Goal: Check status: Check status

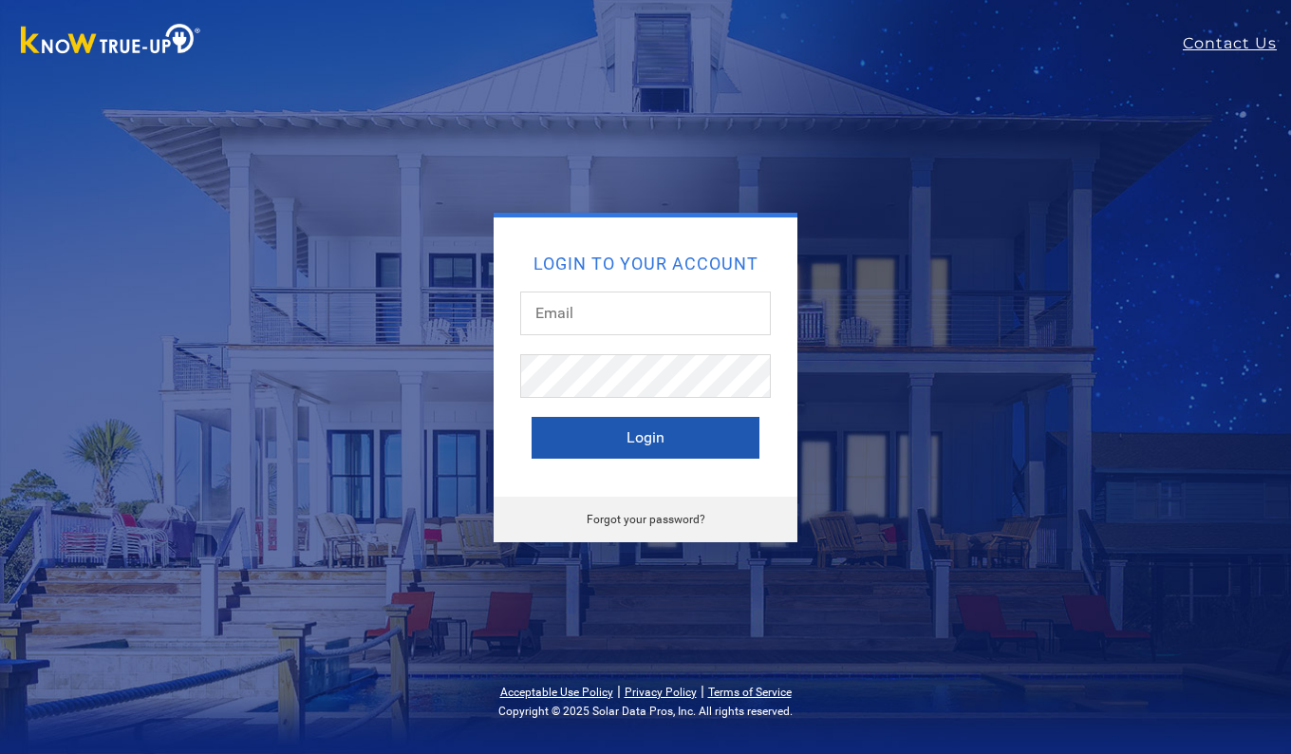
type input "durangarc@hotmail.com"
click at [655, 438] on button "Login" at bounding box center [645, 438] width 228 height 42
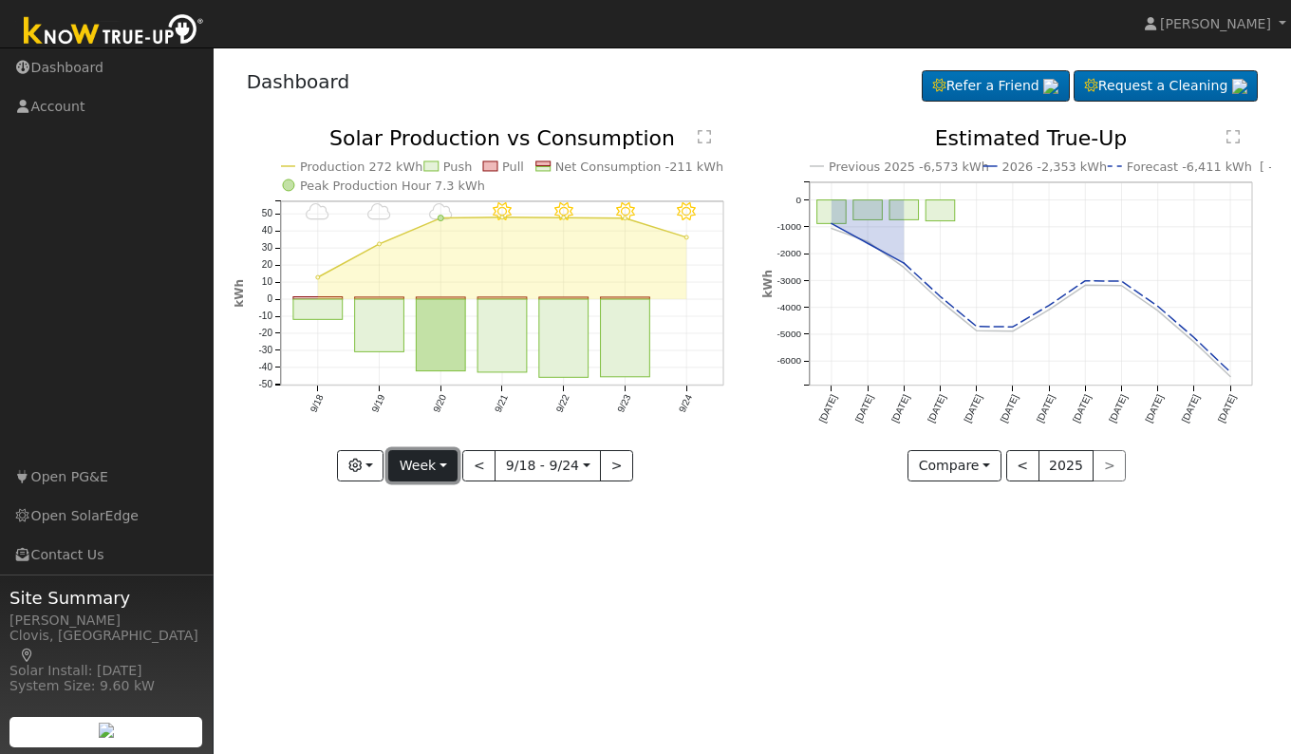
click at [416, 470] on button "Week" at bounding box center [422, 466] width 69 height 32
click at [417, 494] on link "Day" at bounding box center [455, 505] width 132 height 27
type input "[DATE]"
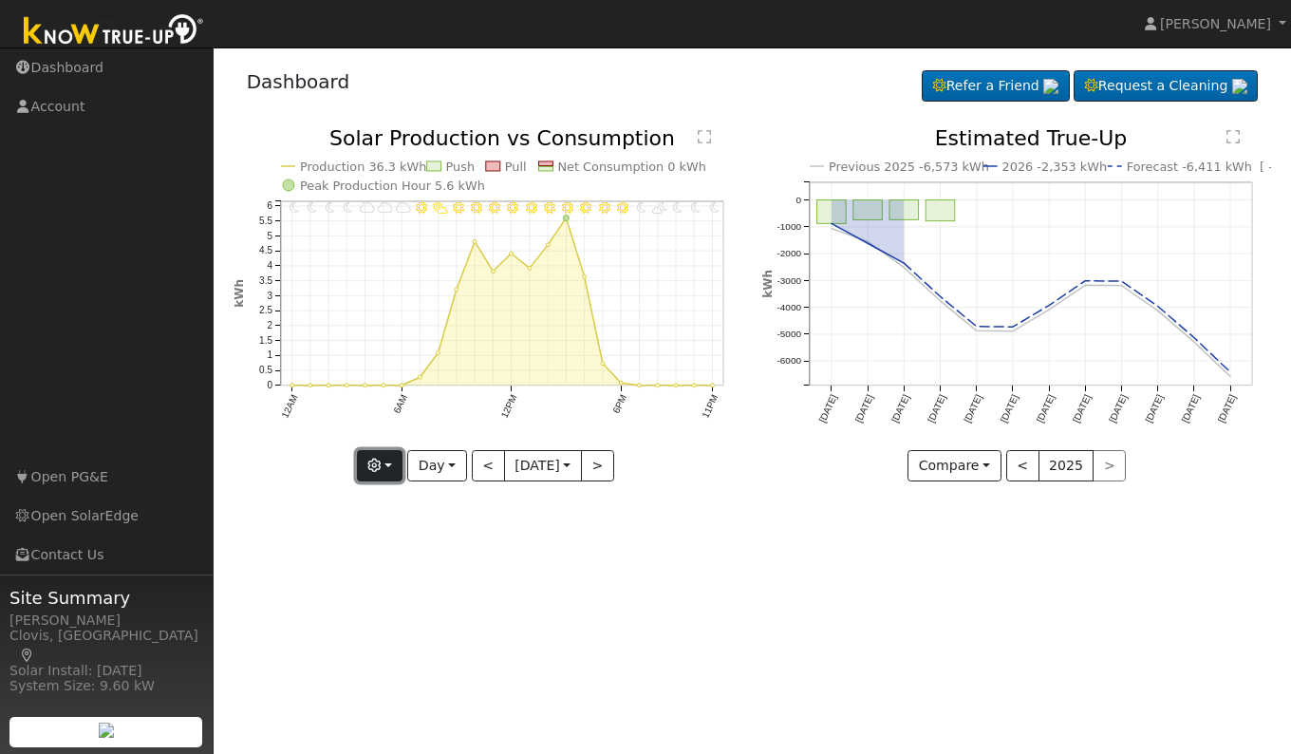
click at [376, 462] on icon "button" at bounding box center [373, 464] width 13 height 13
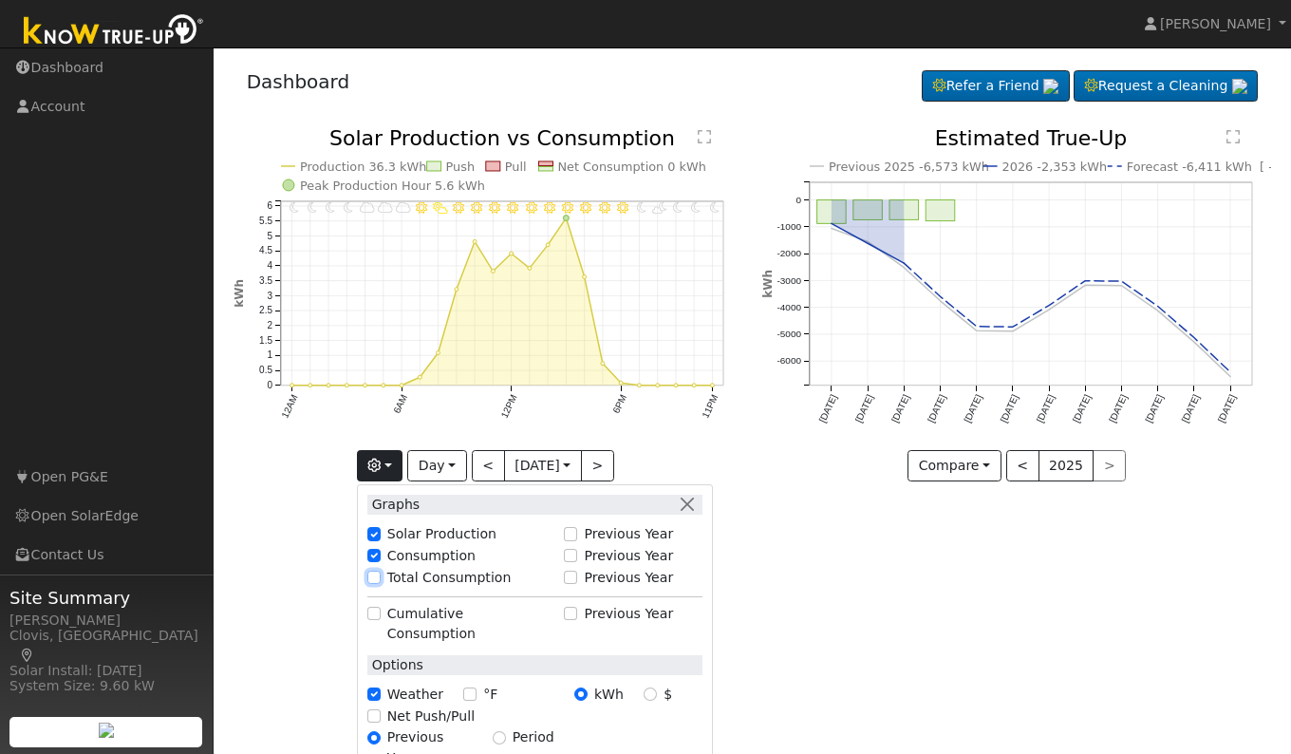
click at [369, 577] on input "Total Consumption" at bounding box center [373, 576] width 13 height 13
checkbox input "true"
click at [897, 625] on div "User Profile First name Last name Email Email Notifications No Emails No Emails…" at bounding box center [752, 400] width 1077 height 706
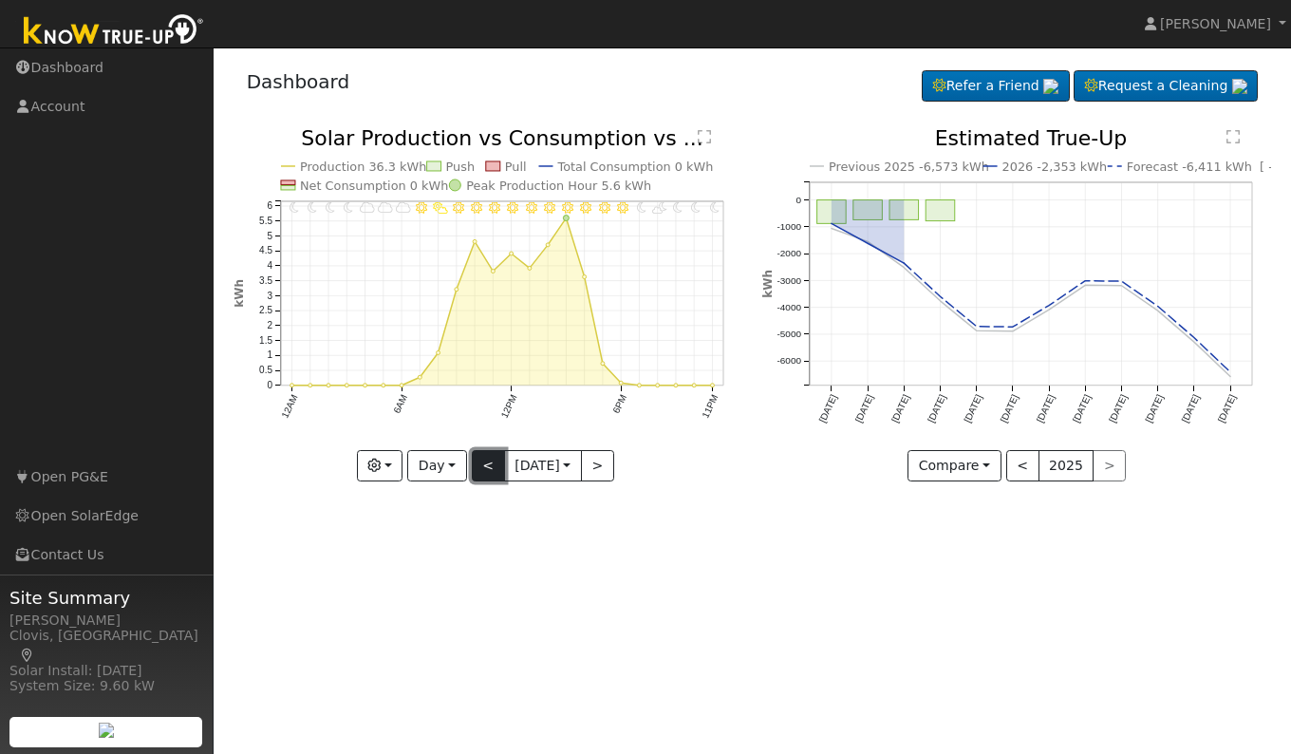
click at [486, 467] on button "<" at bounding box center [488, 466] width 33 height 32
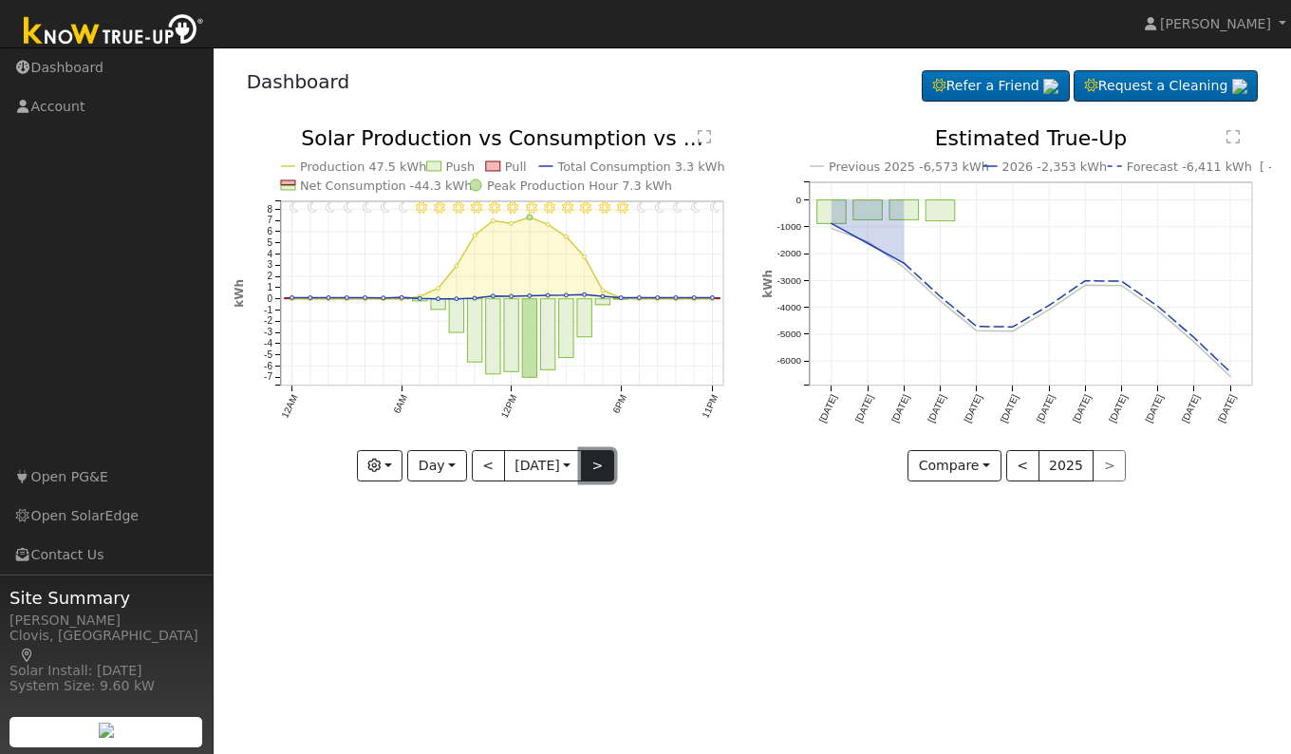
click at [602, 472] on button ">" at bounding box center [597, 466] width 33 height 32
type input "[DATE]"
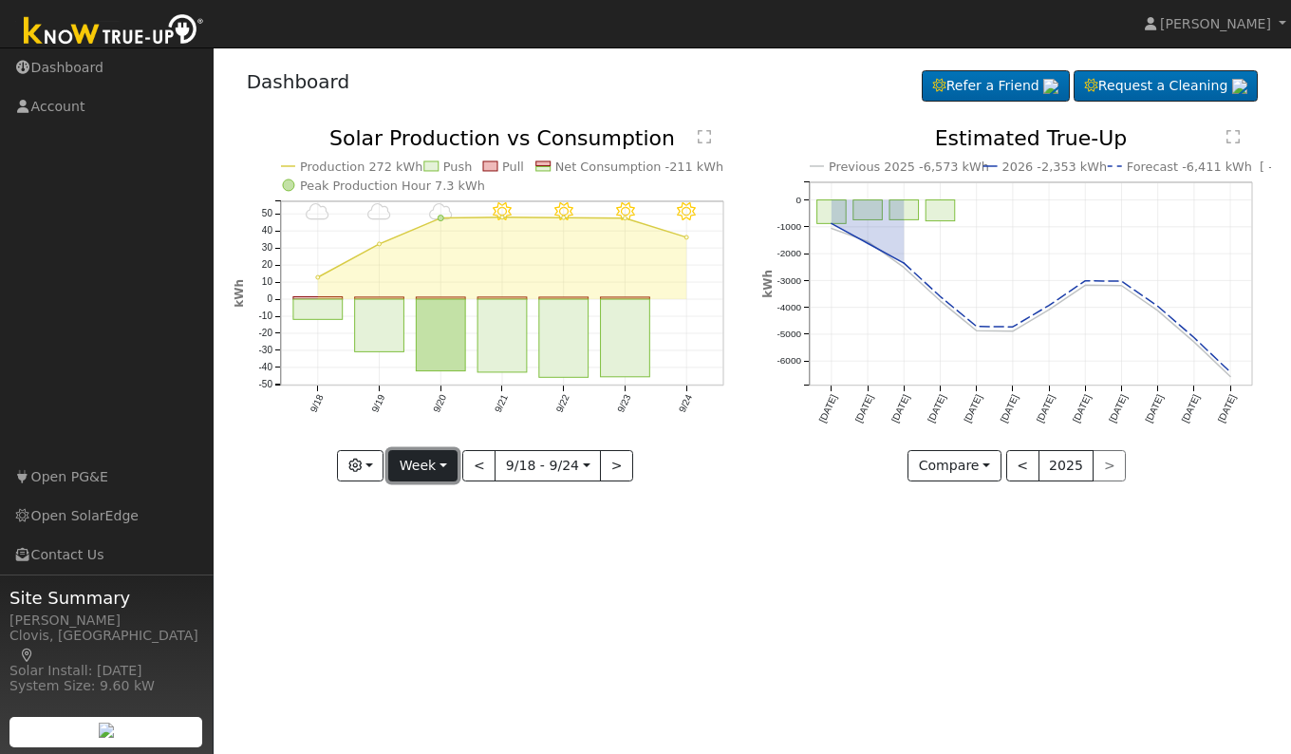
click at [425, 460] on button "Week" at bounding box center [422, 466] width 69 height 32
click at [423, 511] on link "Day" at bounding box center [455, 505] width 132 height 27
type input "[DATE]"
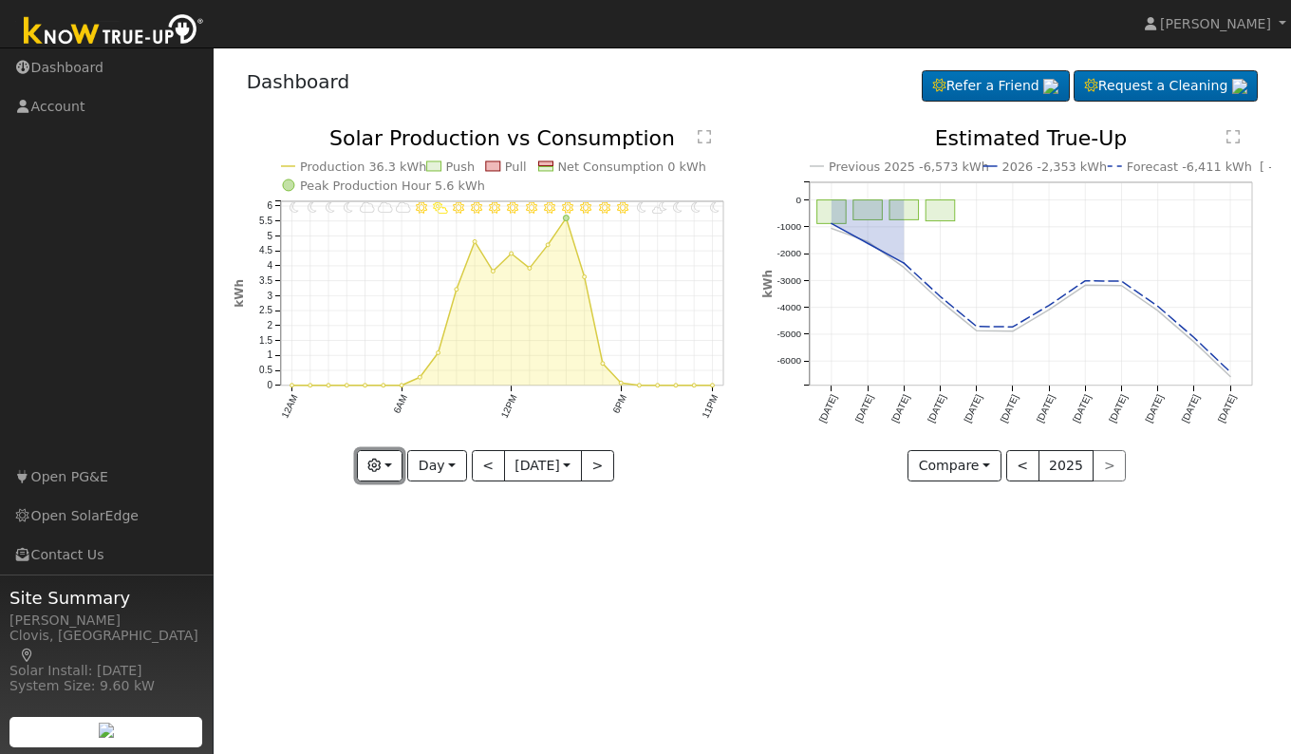
click at [367, 468] on icon "button" at bounding box center [373, 464] width 13 height 13
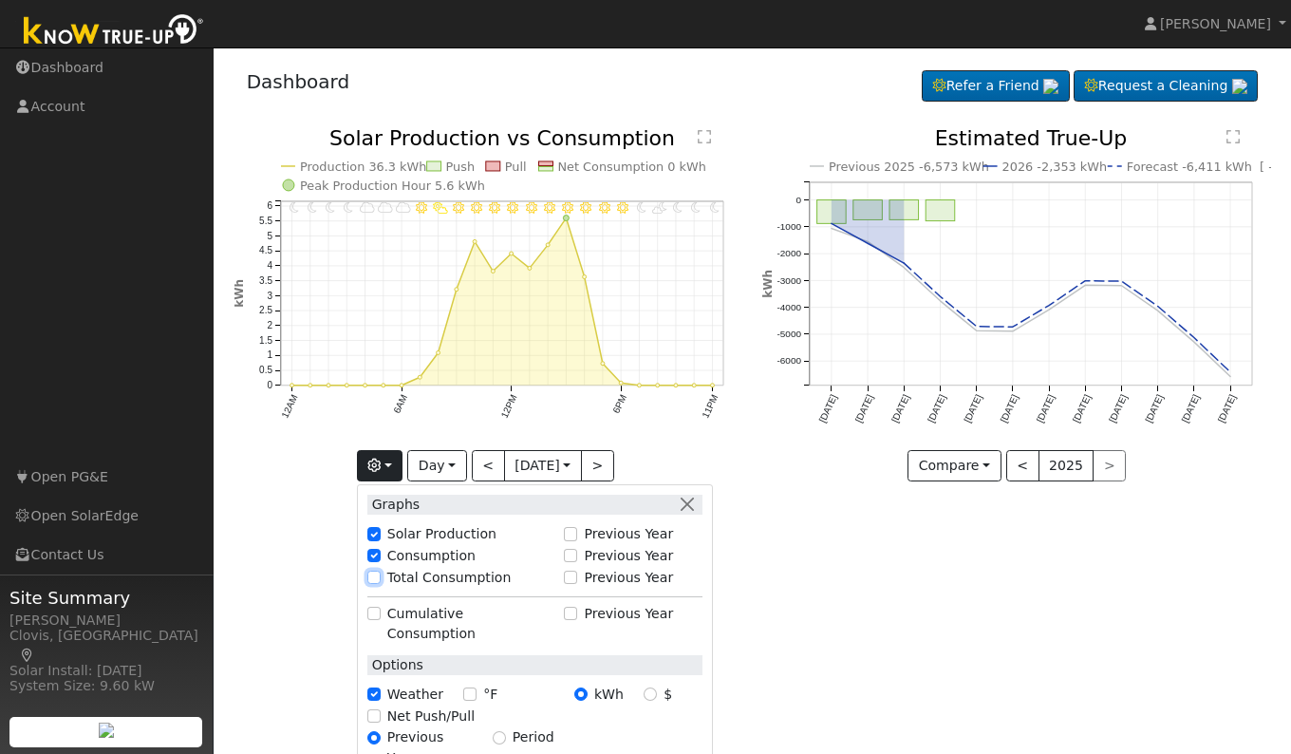
click at [368, 578] on input "Total Consumption" at bounding box center [373, 576] width 13 height 13
checkbox input "true"
click at [824, 587] on div "User Profile First name Last name Email Email Notifications No Emails No Emails…" at bounding box center [752, 400] width 1077 height 706
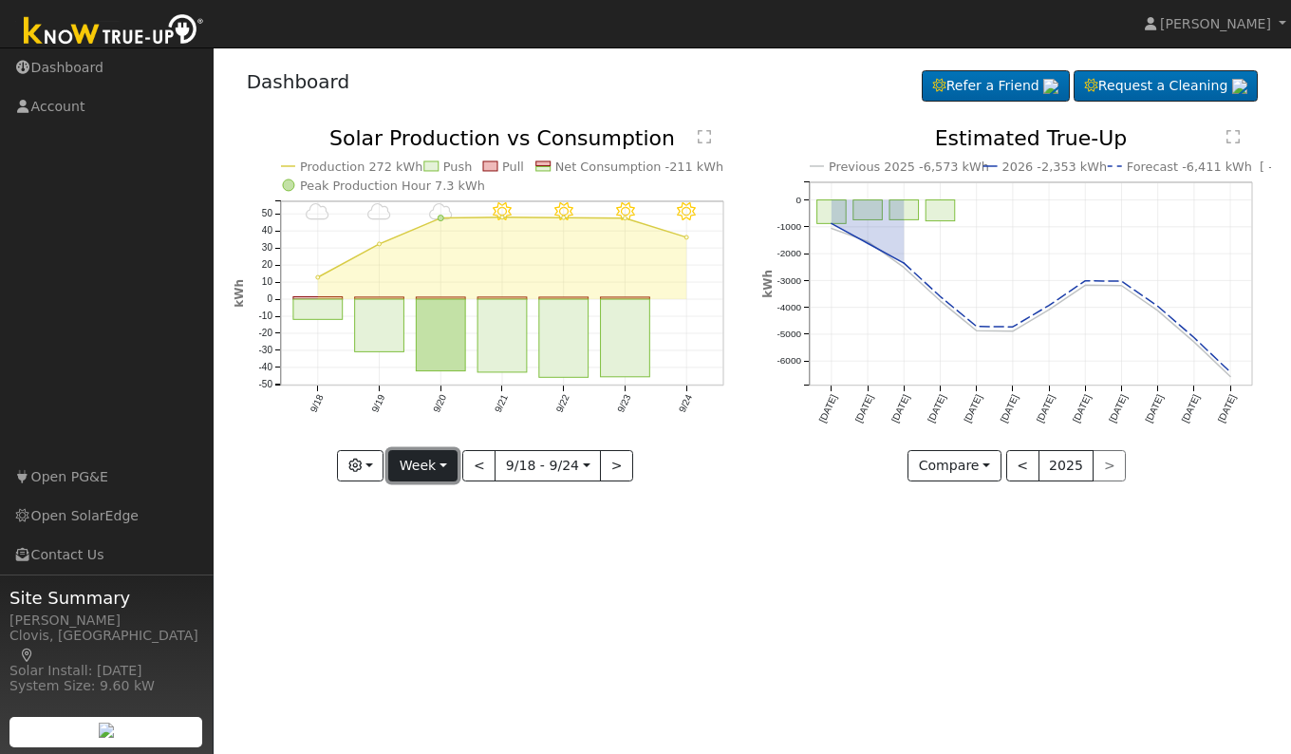
click at [424, 470] on button "Week" at bounding box center [422, 466] width 69 height 32
click at [419, 495] on link "Day" at bounding box center [455, 505] width 132 height 27
type input "[DATE]"
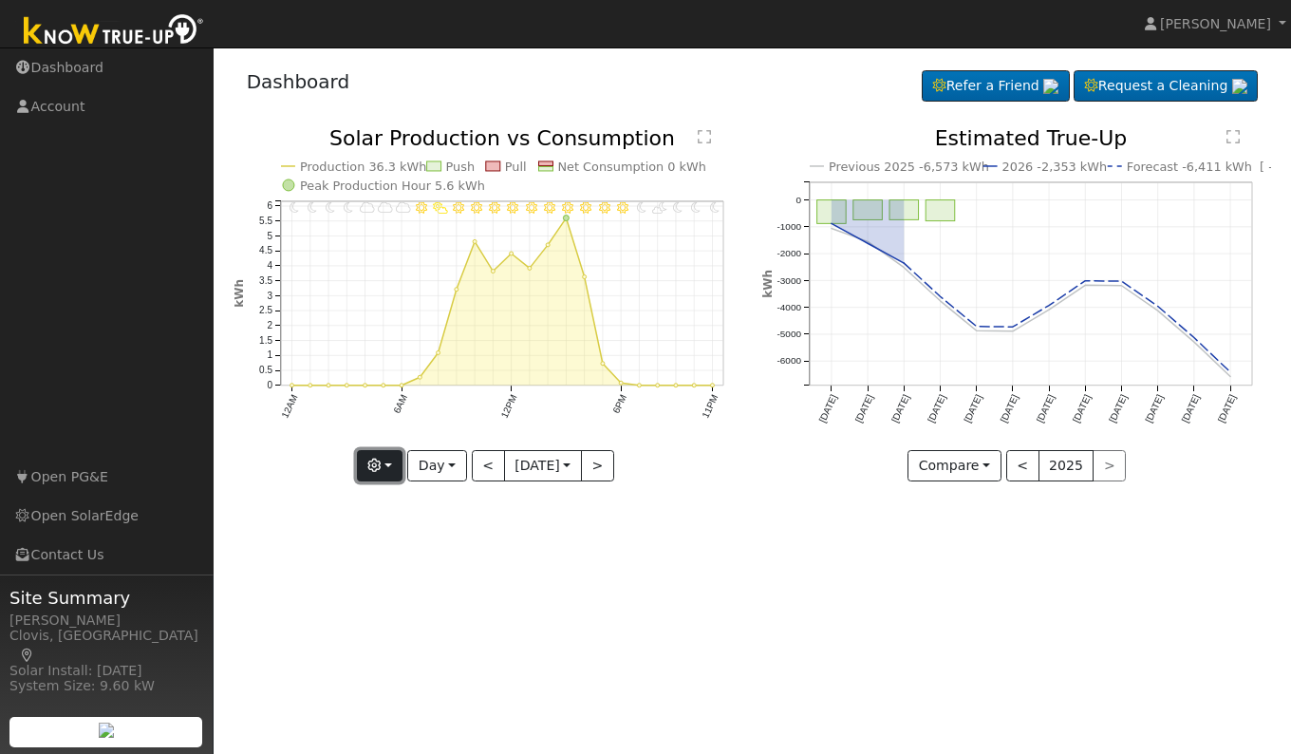
click at [384, 468] on button "button" at bounding box center [380, 466] width 47 height 32
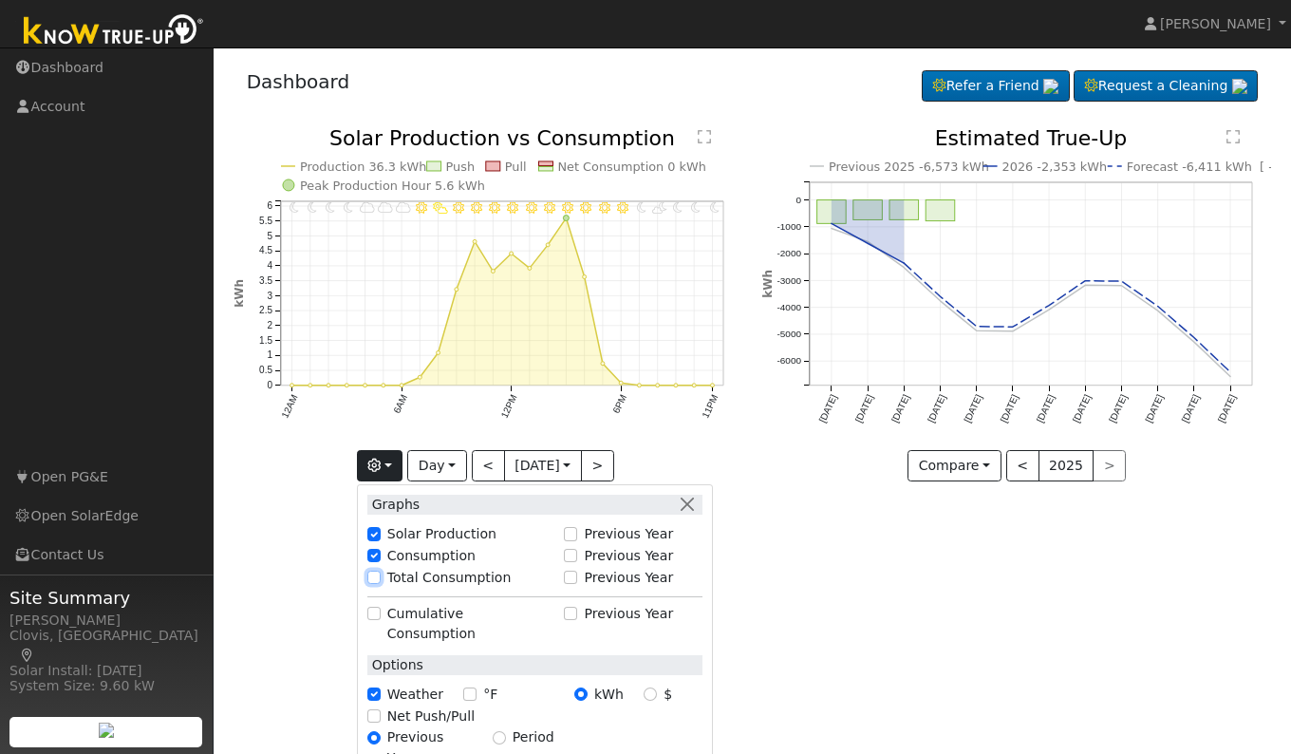
click at [371, 570] on input "Total Consumption" at bounding box center [373, 576] width 13 height 13
checkbox input "true"
click at [784, 585] on div "User Profile First name Last name Email Email Notifications No Emails No Emails…" at bounding box center [752, 400] width 1077 height 706
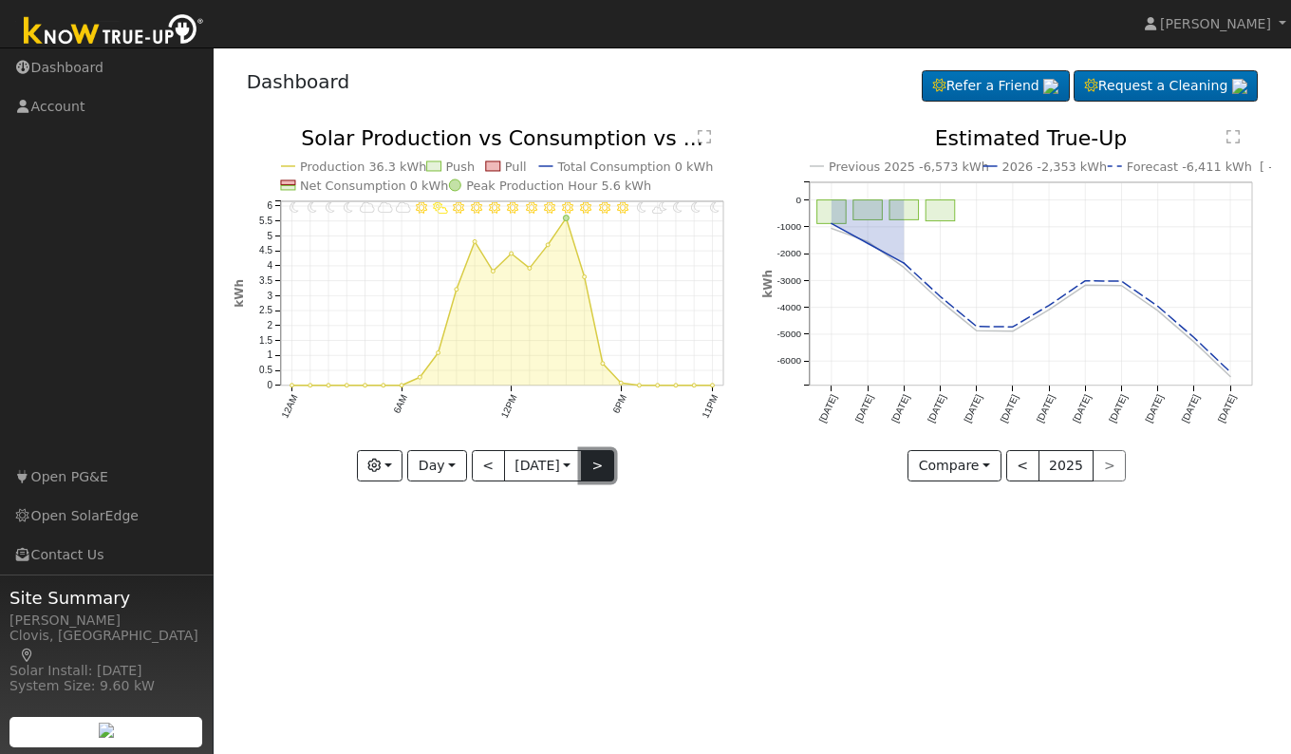
click at [614, 474] on button ">" at bounding box center [597, 466] width 33 height 32
type input "2025-09-25"
